Goal: Download file/media

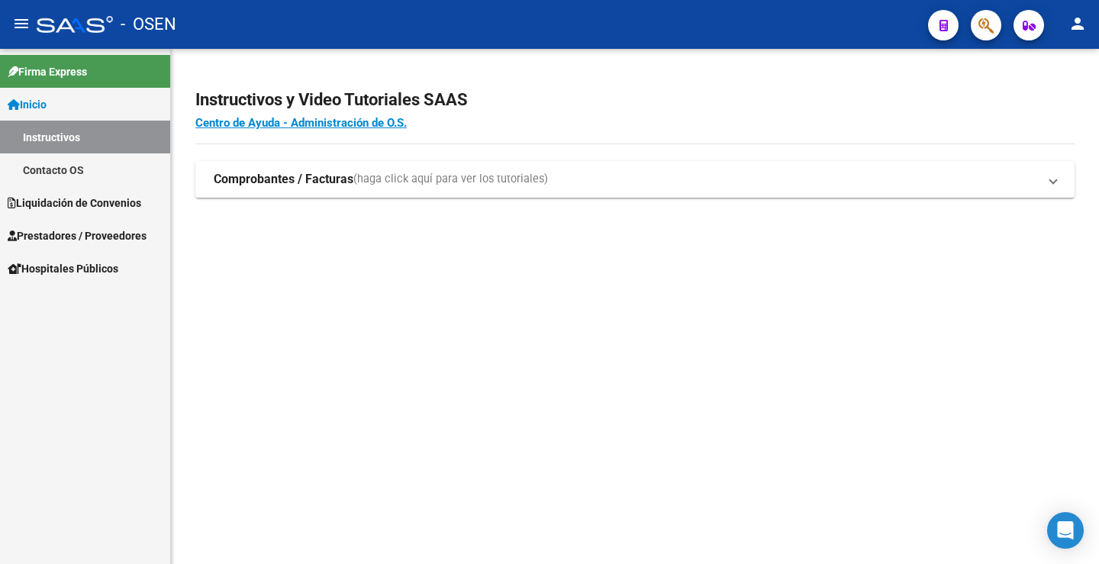
click at [87, 205] on span "Liquidación de Convenios" at bounding box center [75, 203] width 134 height 17
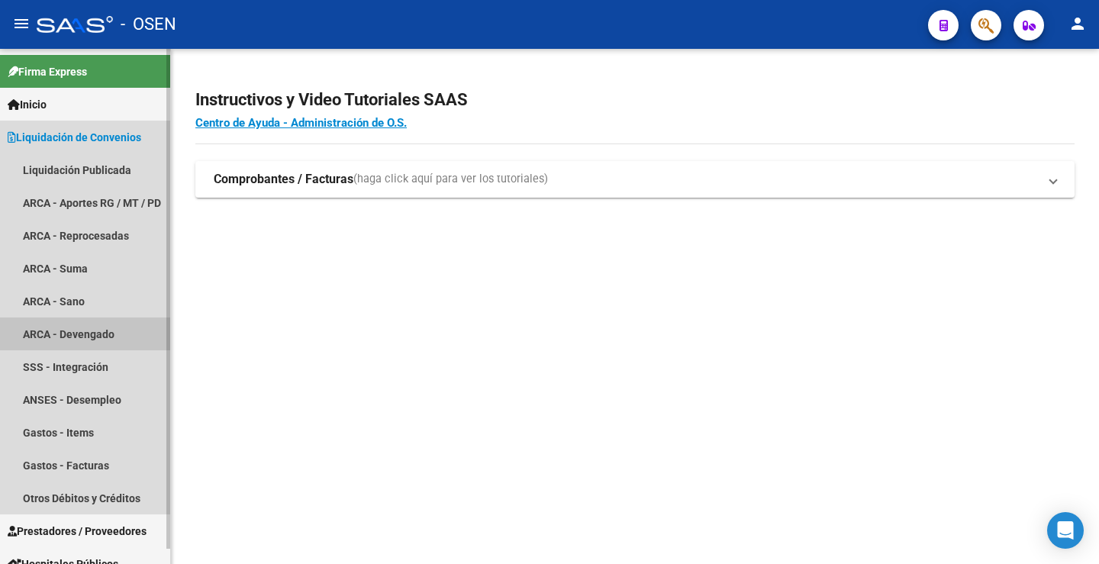
click at [92, 337] on link "ARCA - Devengado" at bounding box center [85, 333] width 170 height 33
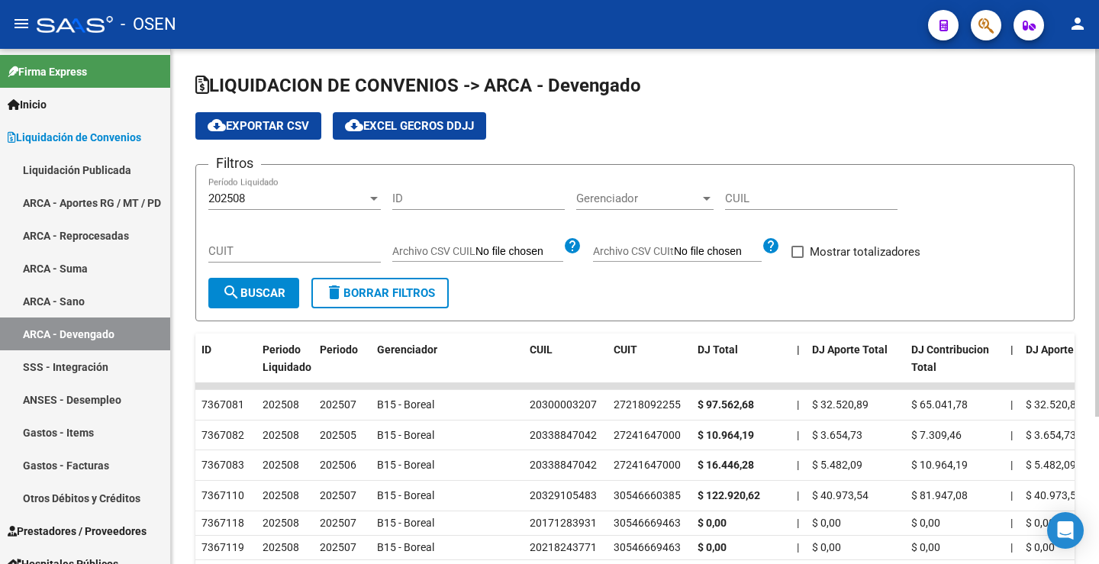
click at [262, 253] on input "CUIT" at bounding box center [294, 251] width 172 height 14
paste input "33-68127536-9"
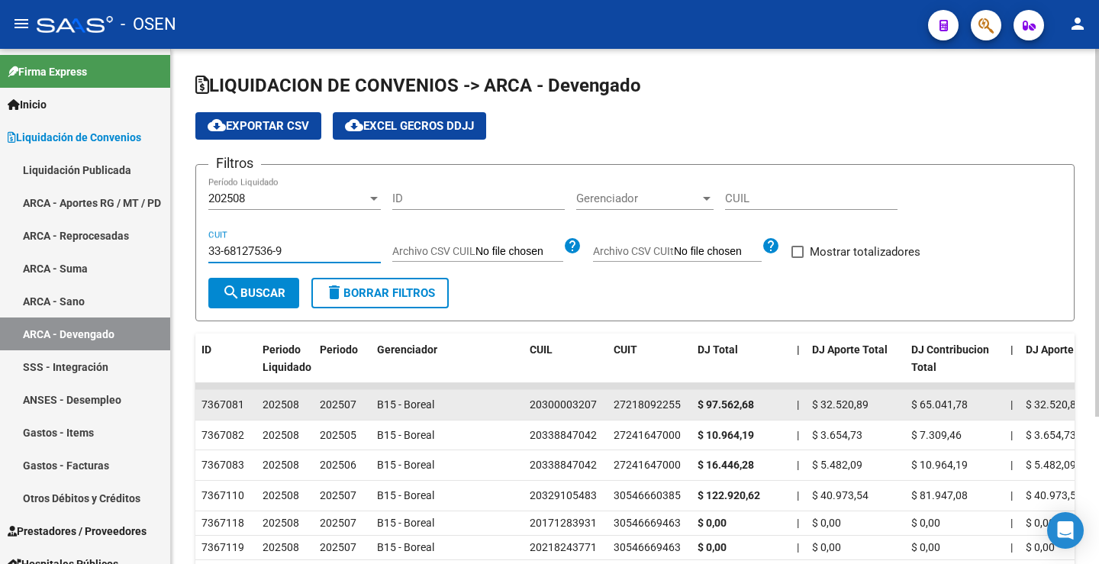
type input "33-68127536-9"
click at [311, 418] on datatable-body-cell "202508" at bounding box center [284, 405] width 57 height 30
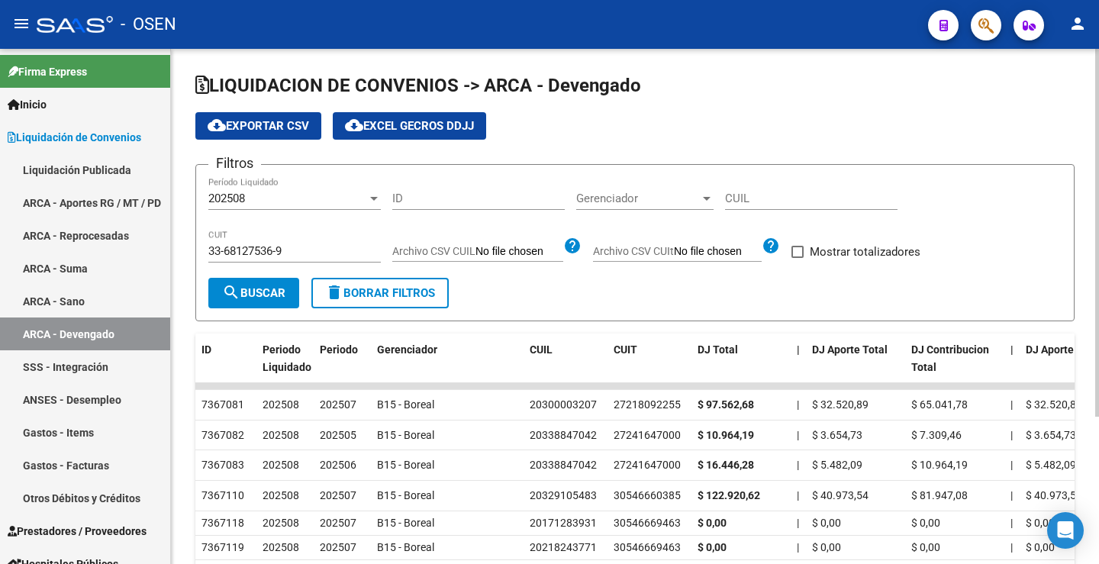
click at [266, 291] on span "search Buscar" at bounding box center [253, 293] width 63 height 14
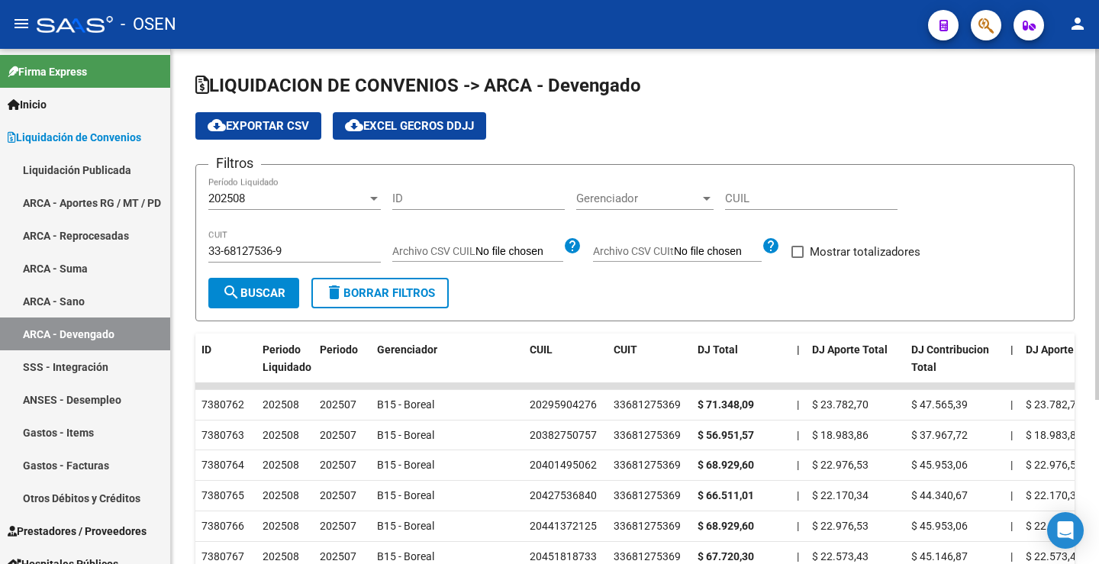
click at [298, 126] on span "cloud_download Exportar CSV" at bounding box center [259, 126] width 102 height 14
